Goal: Task Accomplishment & Management: Use online tool/utility

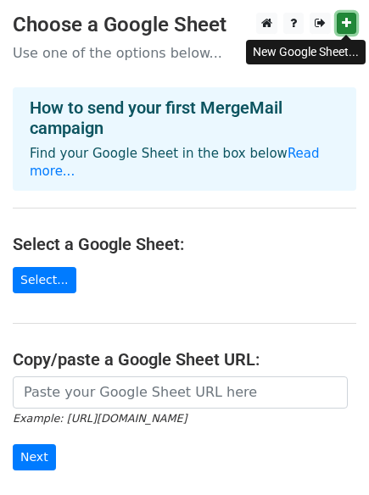
click at [353, 25] on link at bounding box center [345, 23] width 19 height 21
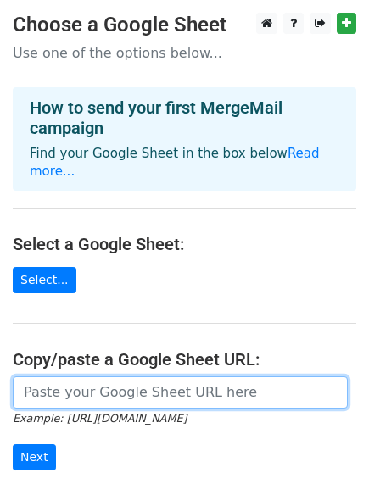
click at [112, 377] on input "url" at bounding box center [180, 392] width 335 height 32
paste input "https://docs.google.com/spreadsheets/d/1Gg6e6lWMgZIfNDzWrr96dkctn0jgDW1cwu6q-Ea…"
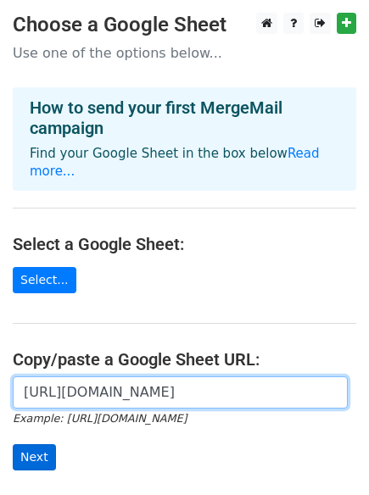
type input "https://docs.google.com/spreadsheets/d/1Gg6e6lWMgZIfNDzWrr96dkctn0jgDW1cwu6q-Ea…"
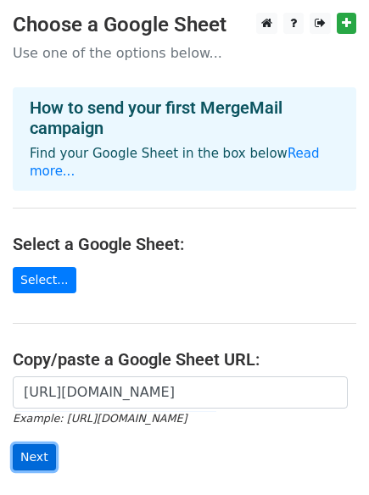
click at [34, 444] on input "Next" at bounding box center [34, 457] width 43 height 26
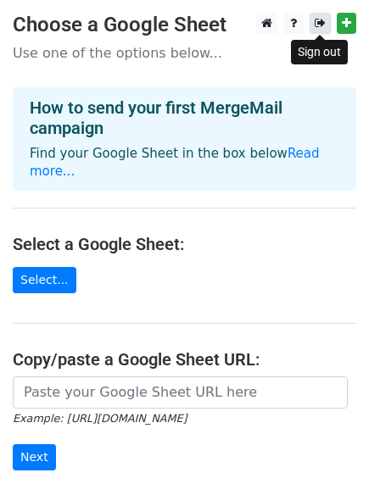
click at [324, 26] on icon at bounding box center [319, 23] width 11 height 12
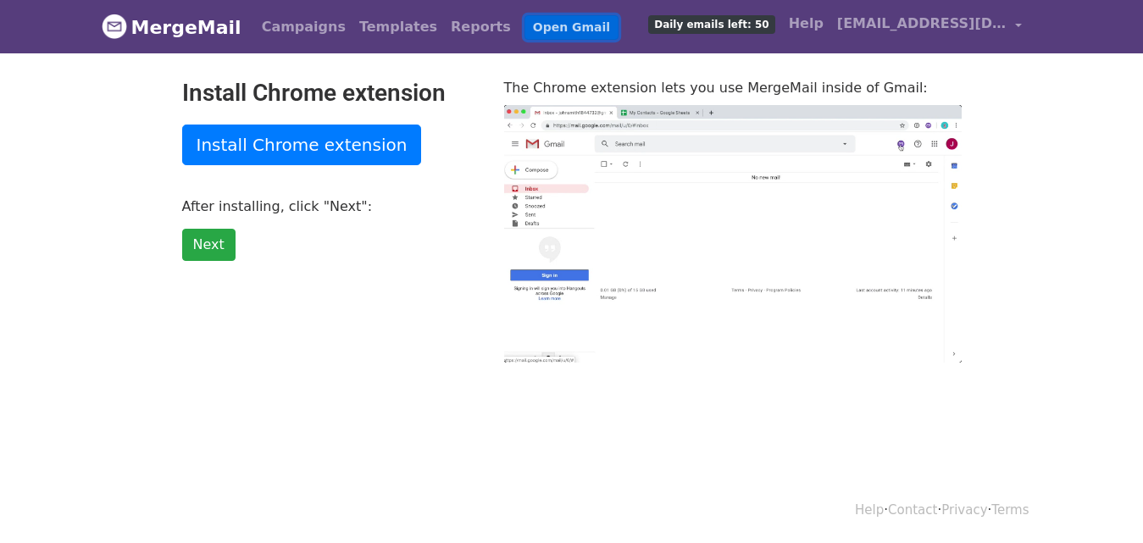
click at [534, 29] on link "Open Gmail" at bounding box center [572, 27] width 94 height 25
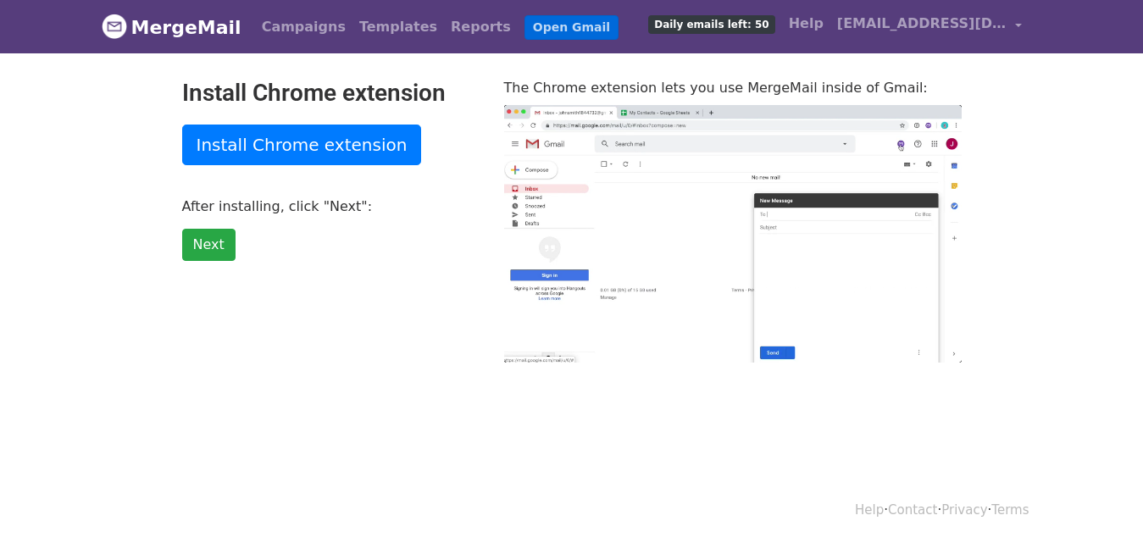
type input "9.26"
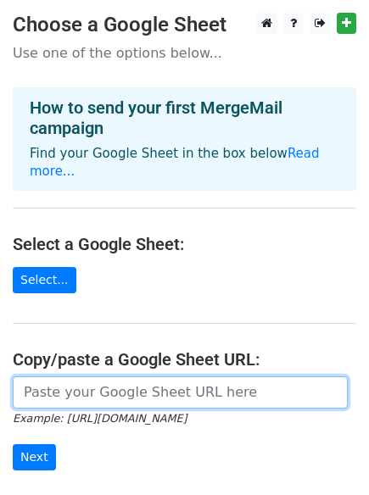
click at [69, 376] on input "url" at bounding box center [180, 392] width 335 height 32
paste input "[URL][DOMAIN_NAME]"
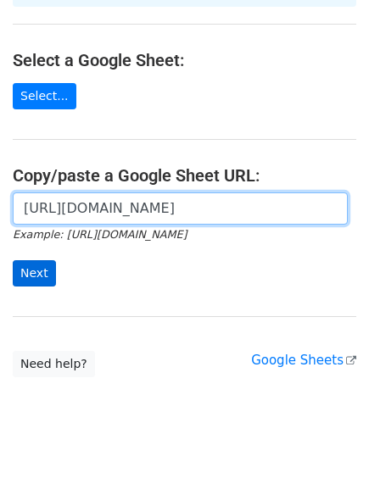
type input "https://docs.google.com/spreadsheets/d/1Gg6e6lWMgZIfNDzWrr96dkctn0jgDW1cwu6q-Ea…"
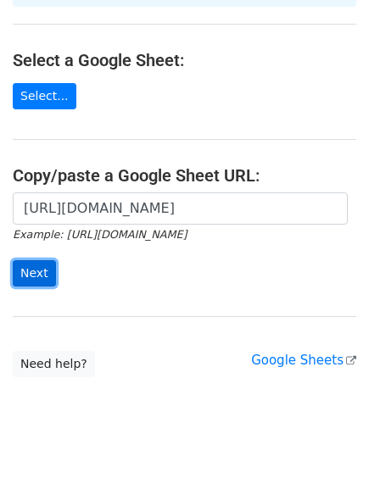
scroll to position [0, 0]
click at [18, 260] on input "Next" at bounding box center [34, 273] width 43 height 26
